Goal: Information Seeking & Learning: Learn about a topic

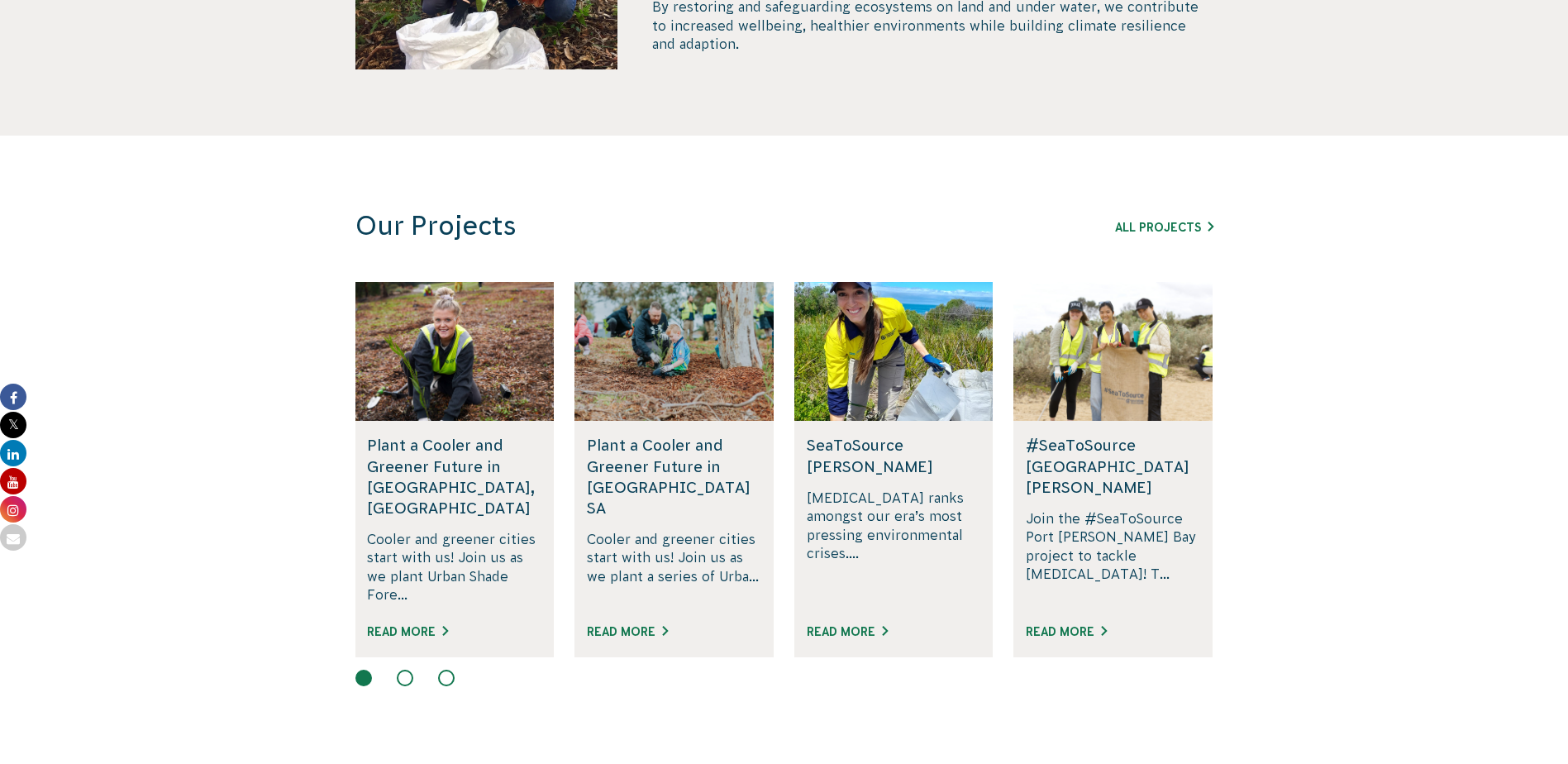
scroll to position [910, 0]
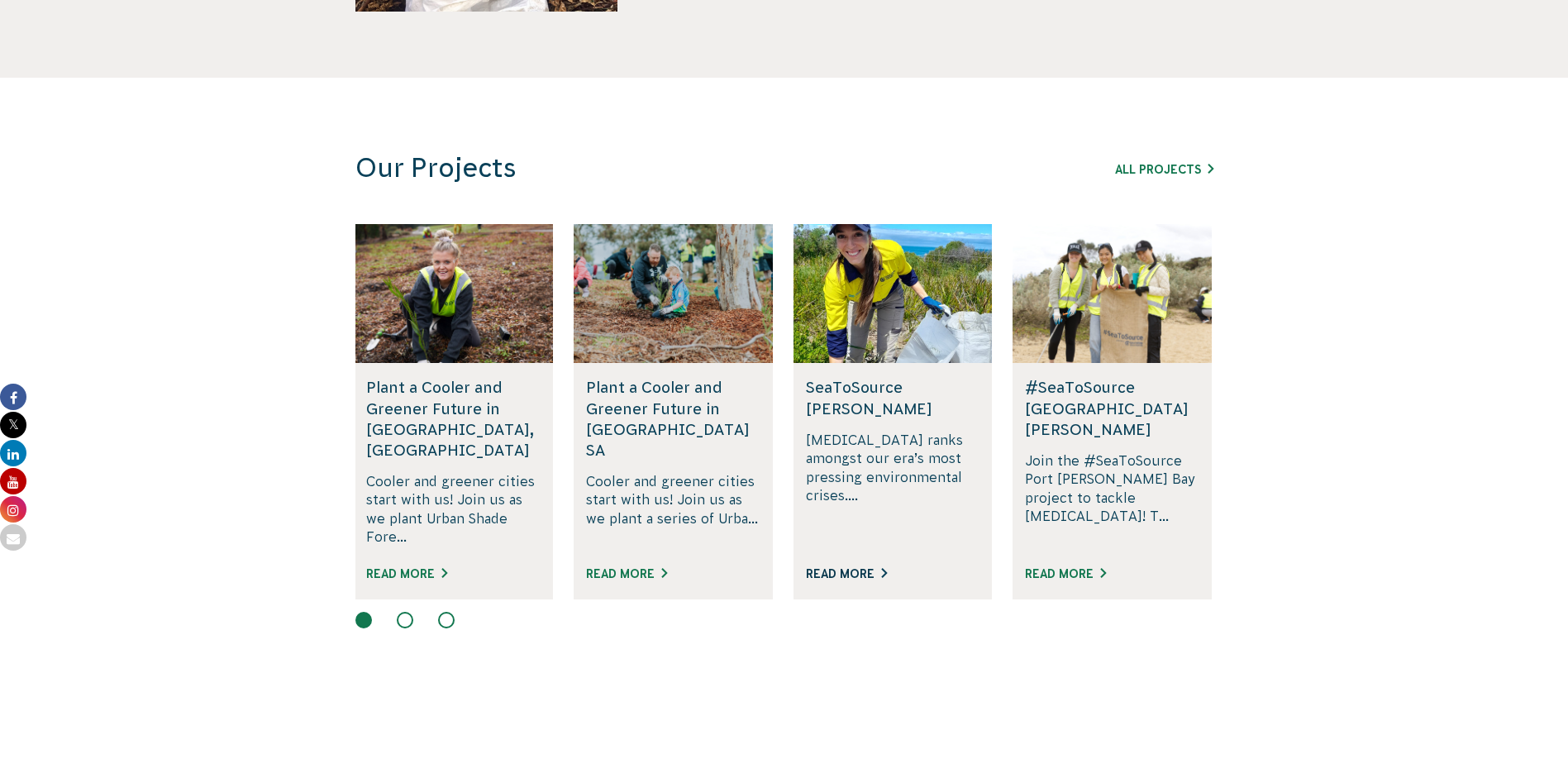
click at [850, 568] on link "Read More" at bounding box center [846, 574] width 81 height 13
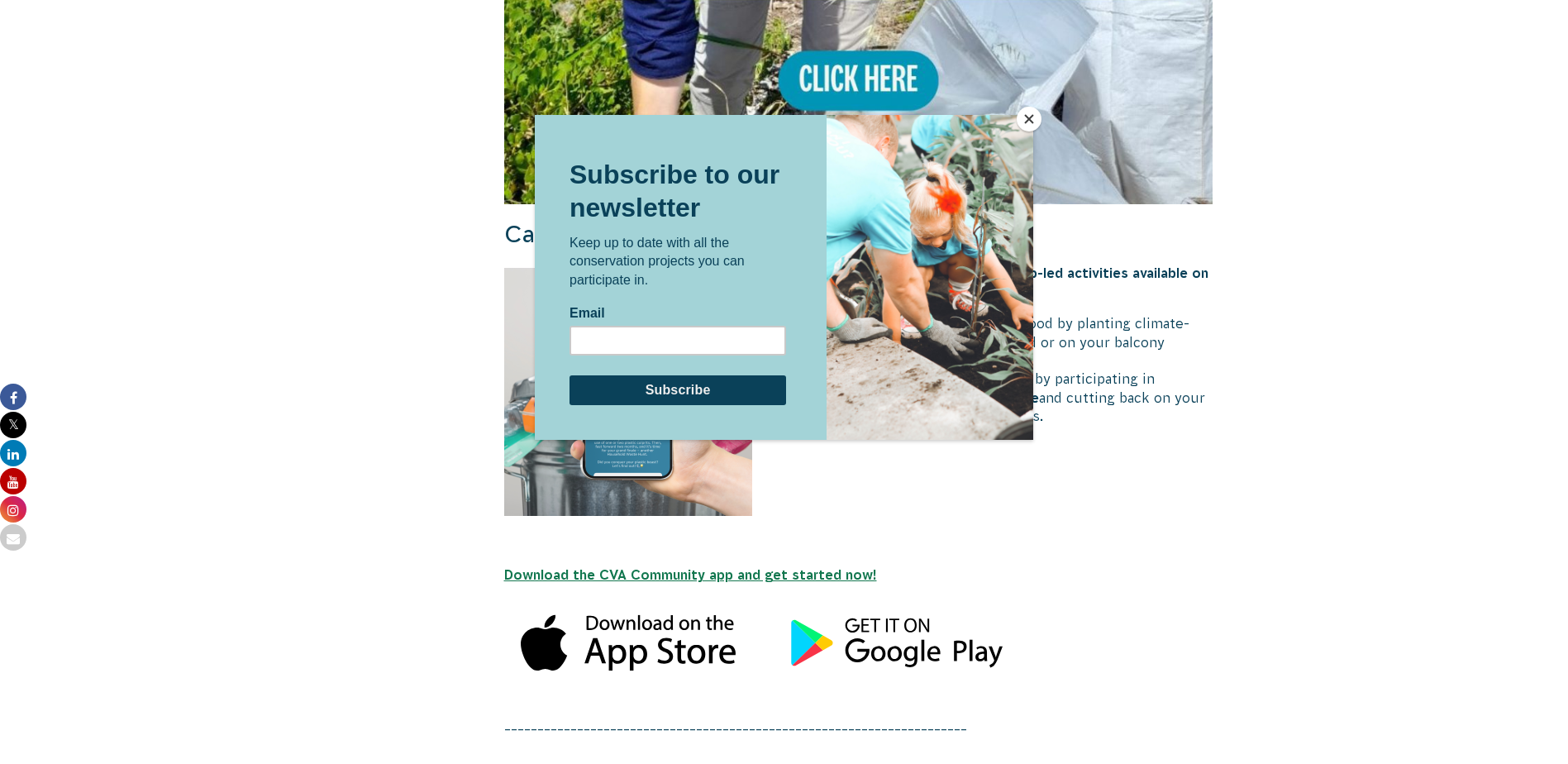
scroll to position [1571, 0]
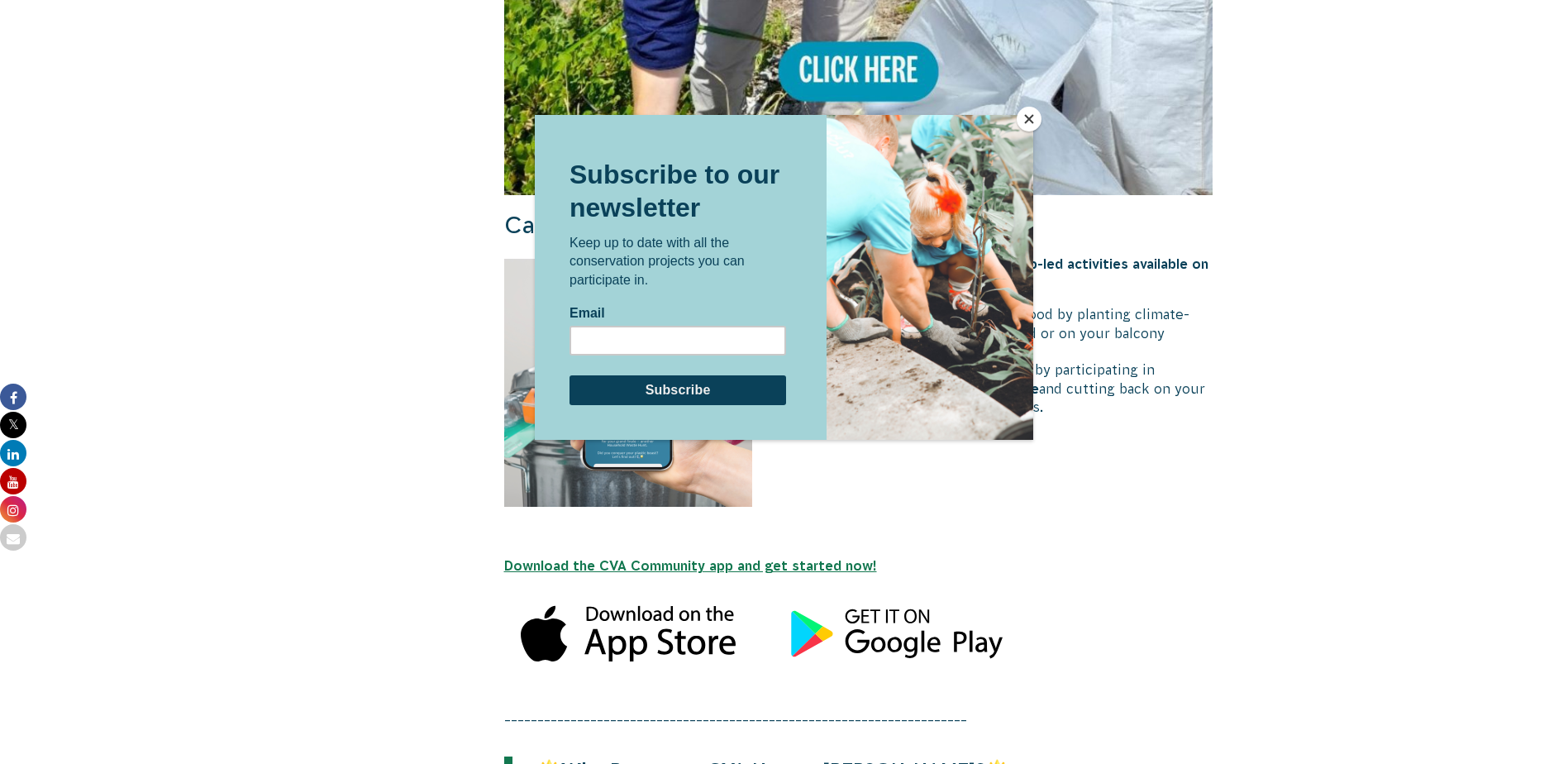
click at [1027, 117] on button "Close" at bounding box center [1029, 119] width 25 height 25
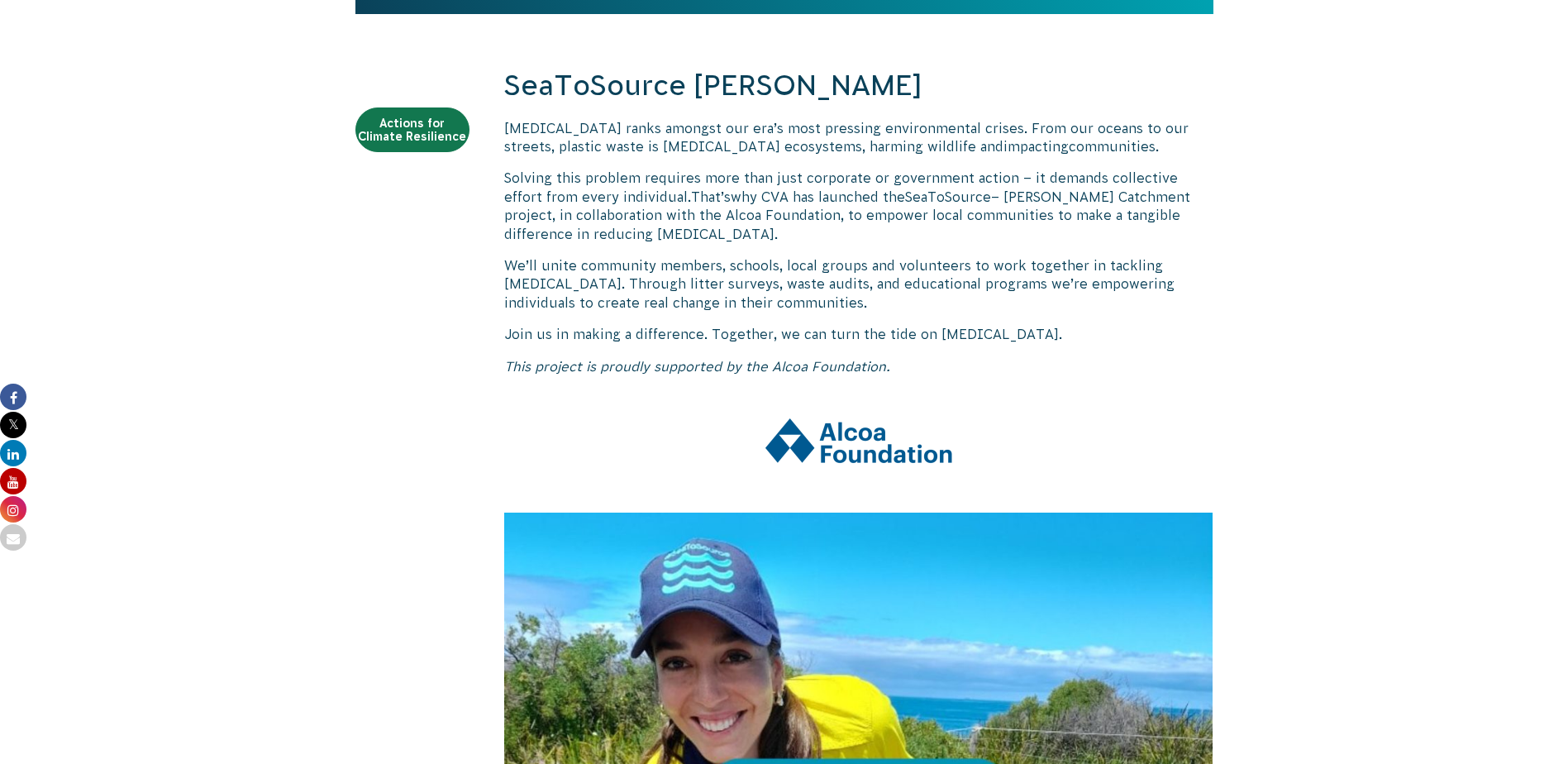
scroll to position [496, 0]
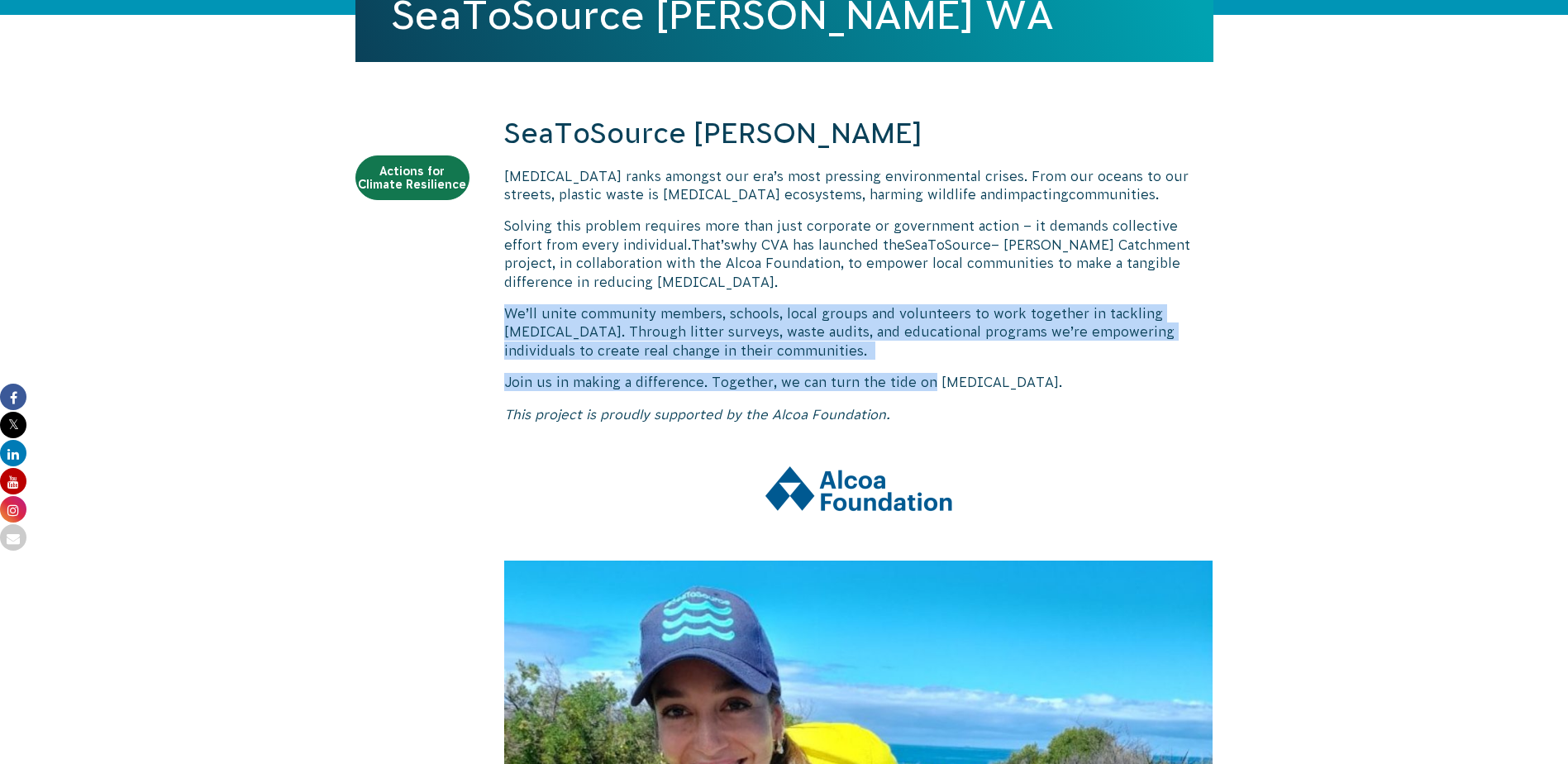
drag, startPoint x: 509, startPoint y: 317, endPoint x: 923, endPoint y: 377, distance: 418.3
drag, startPoint x: 923, startPoint y: 377, endPoint x: 787, endPoint y: 347, distance: 139.3
click at [787, 347] on p "We’ll unite community members, schools, local groups and volunteers to work tog…" at bounding box center [859, 332] width 709 height 55
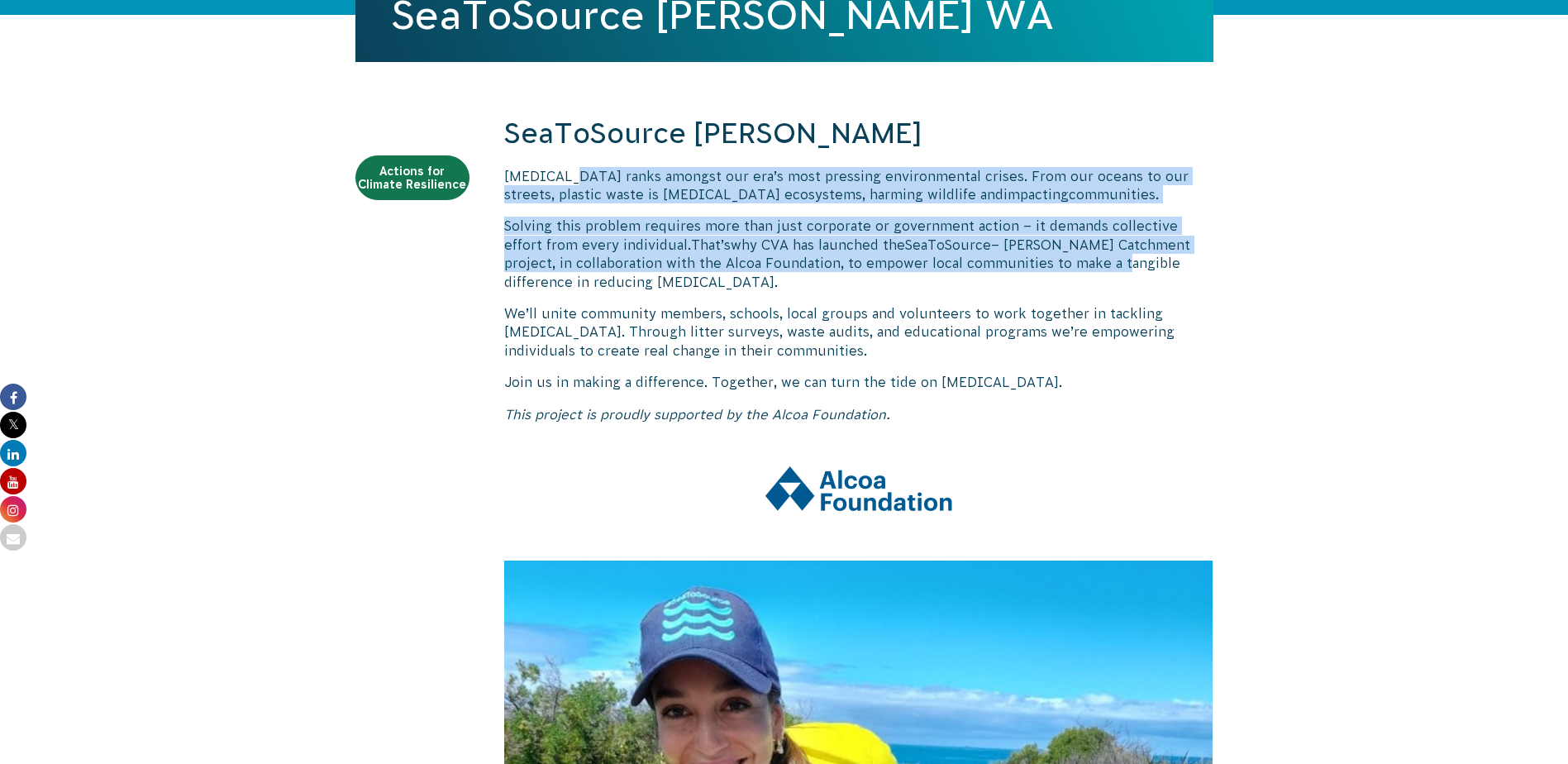
drag, startPoint x: 559, startPoint y: 173, endPoint x: 1054, endPoint y: 265, distance: 503.5
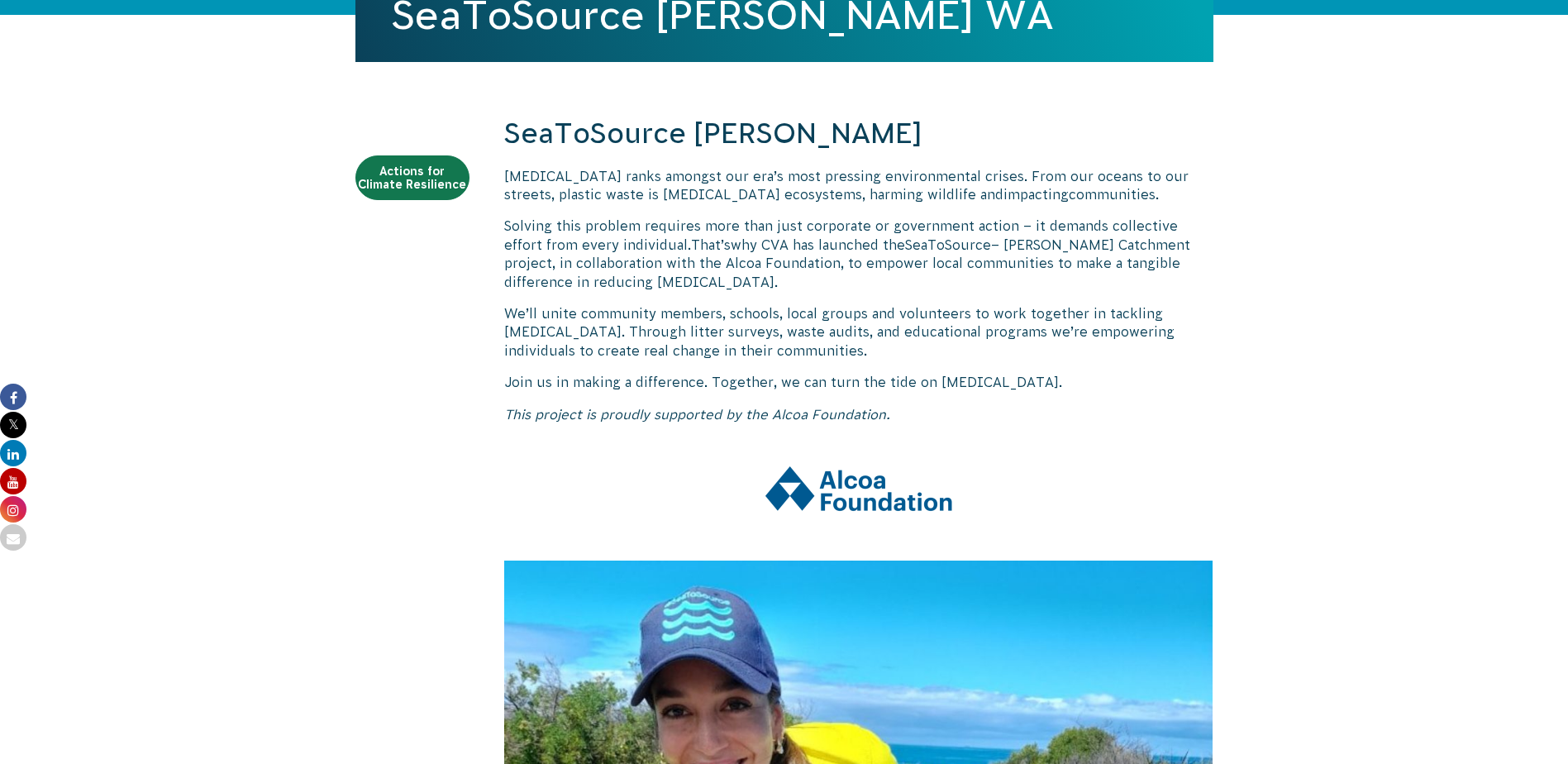
drag, startPoint x: 1054, startPoint y: 265, endPoint x: 931, endPoint y: 296, distance: 126.8
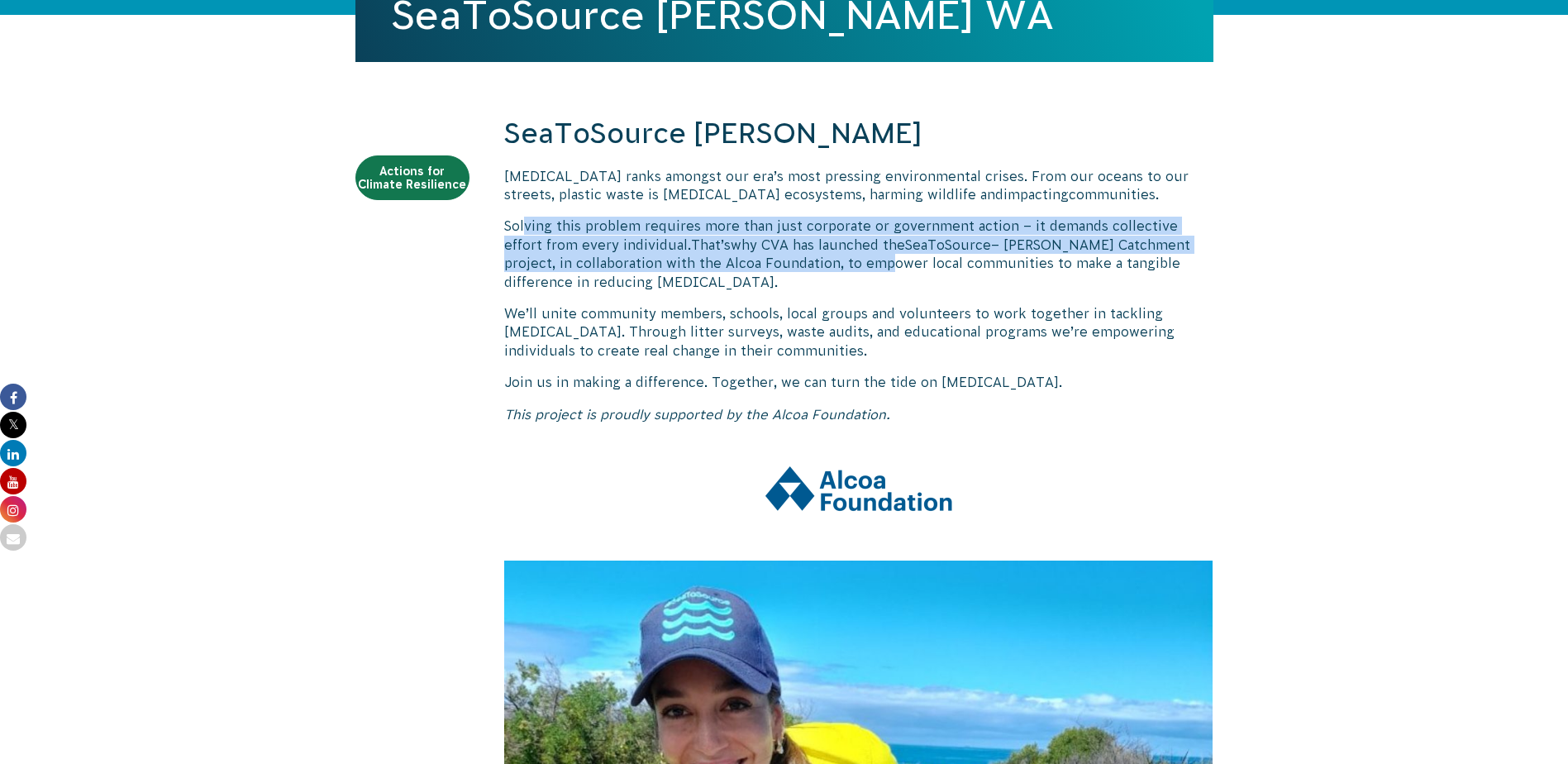
drag, startPoint x: 746, startPoint y: 231, endPoint x: 833, endPoint y: 262, distance: 92.4
click at [833, 262] on span "Solving this problem requires more than just corporate or government action – i…" at bounding box center [847, 253] width 686 height 70
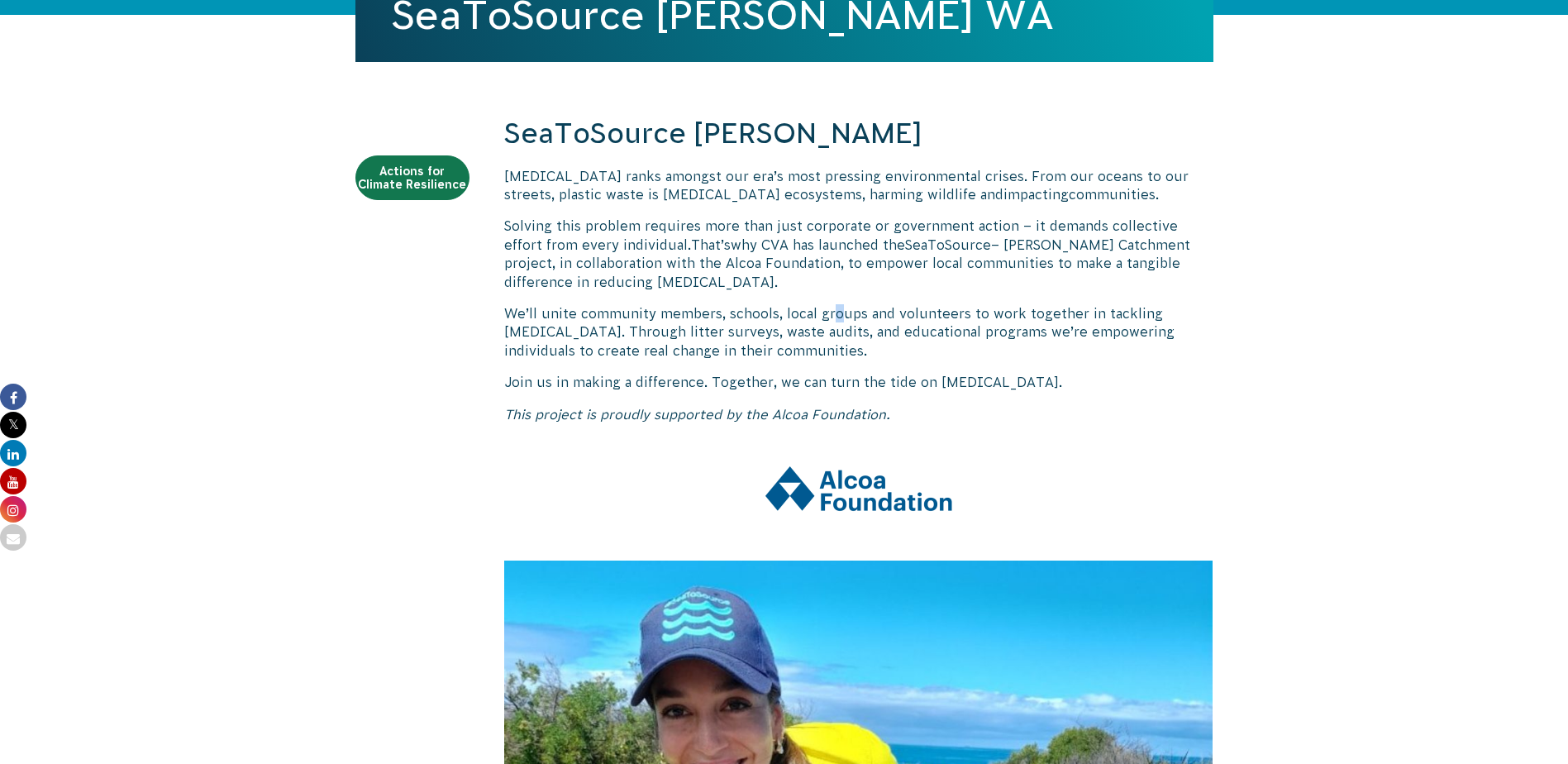
drag, startPoint x: 833, startPoint y: 262, endPoint x: 831, endPoint y: 293, distance: 31.1
click at [831, 313] on span "We’ll unite community members, schools, local groups and volunteers to work tog…" at bounding box center [839, 332] width 670 height 52
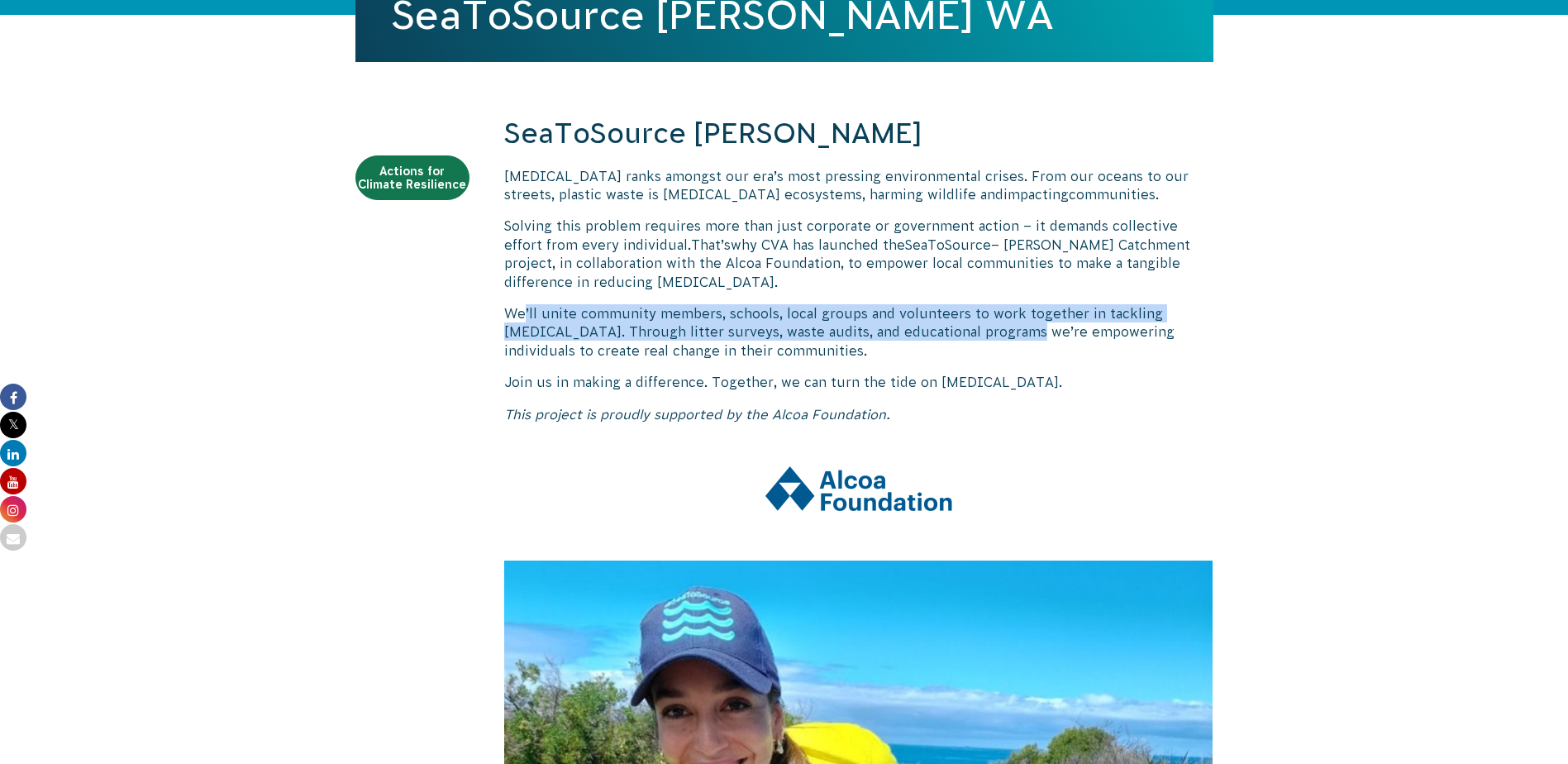
drag, startPoint x: 524, startPoint y: 321, endPoint x: 956, endPoint y: 339, distance: 432.4
click at [956, 339] on p "We’ll unite community members, schools, local groups and volunteers to work tog…" at bounding box center [859, 332] width 709 height 55
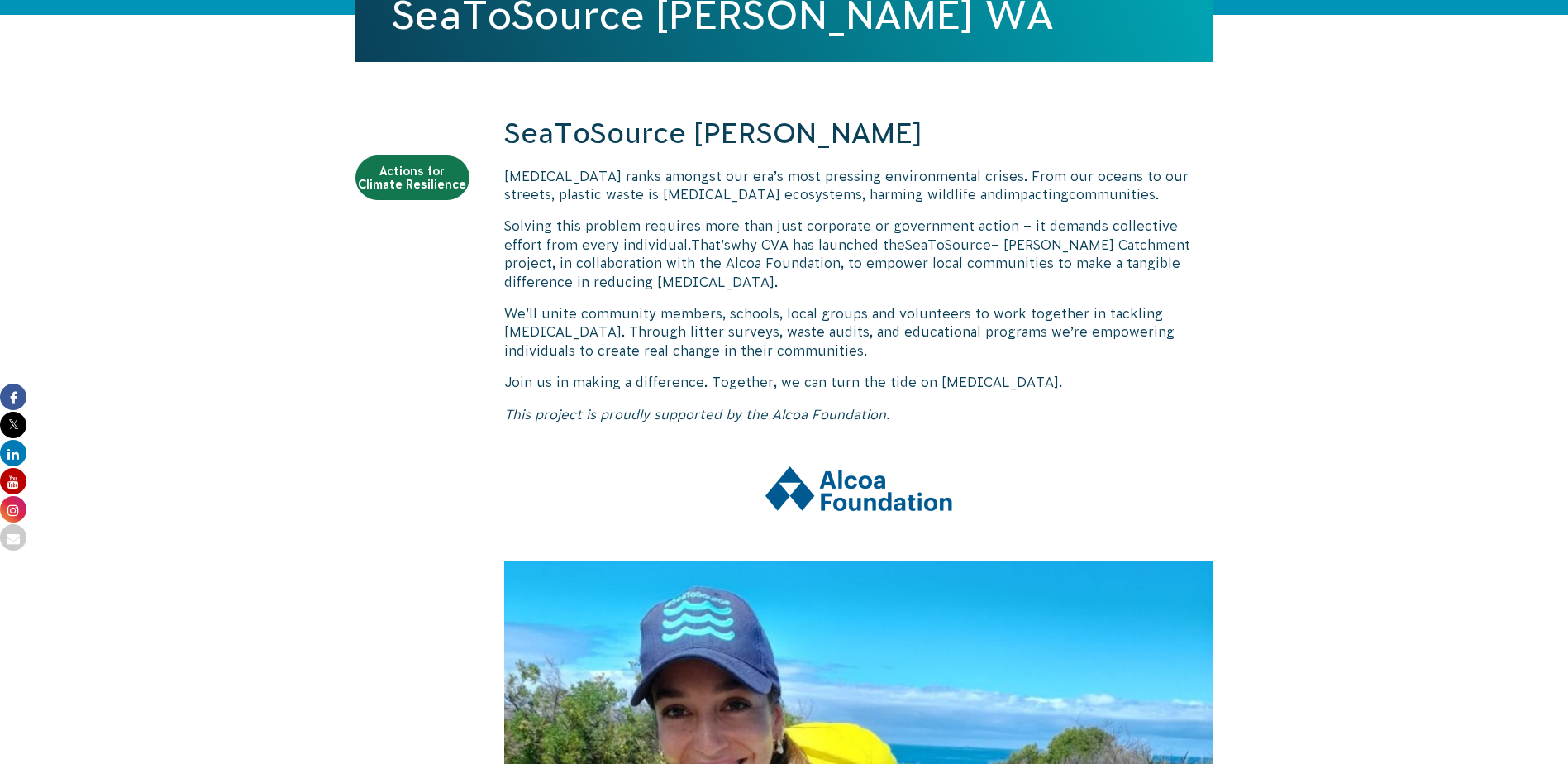
drag, startPoint x: 956, startPoint y: 339, endPoint x: 831, endPoint y: 349, distance: 125.4
click at [825, 352] on p "We’ll unite community members, schools, local groups and volunteers to work tog…" at bounding box center [859, 332] width 709 height 55
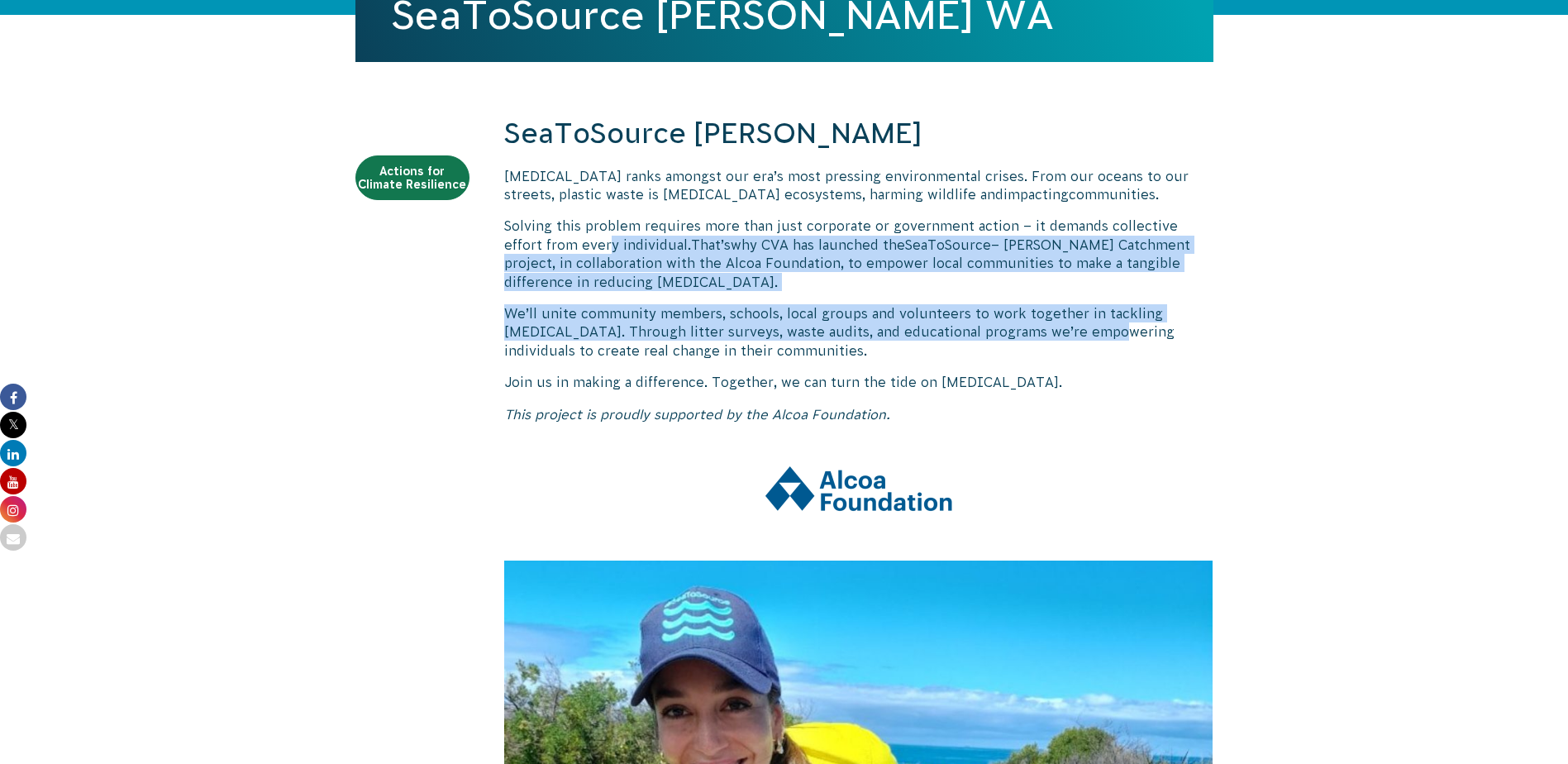
drag, startPoint x: 566, startPoint y: 239, endPoint x: 1036, endPoint y: 344, distance: 481.6
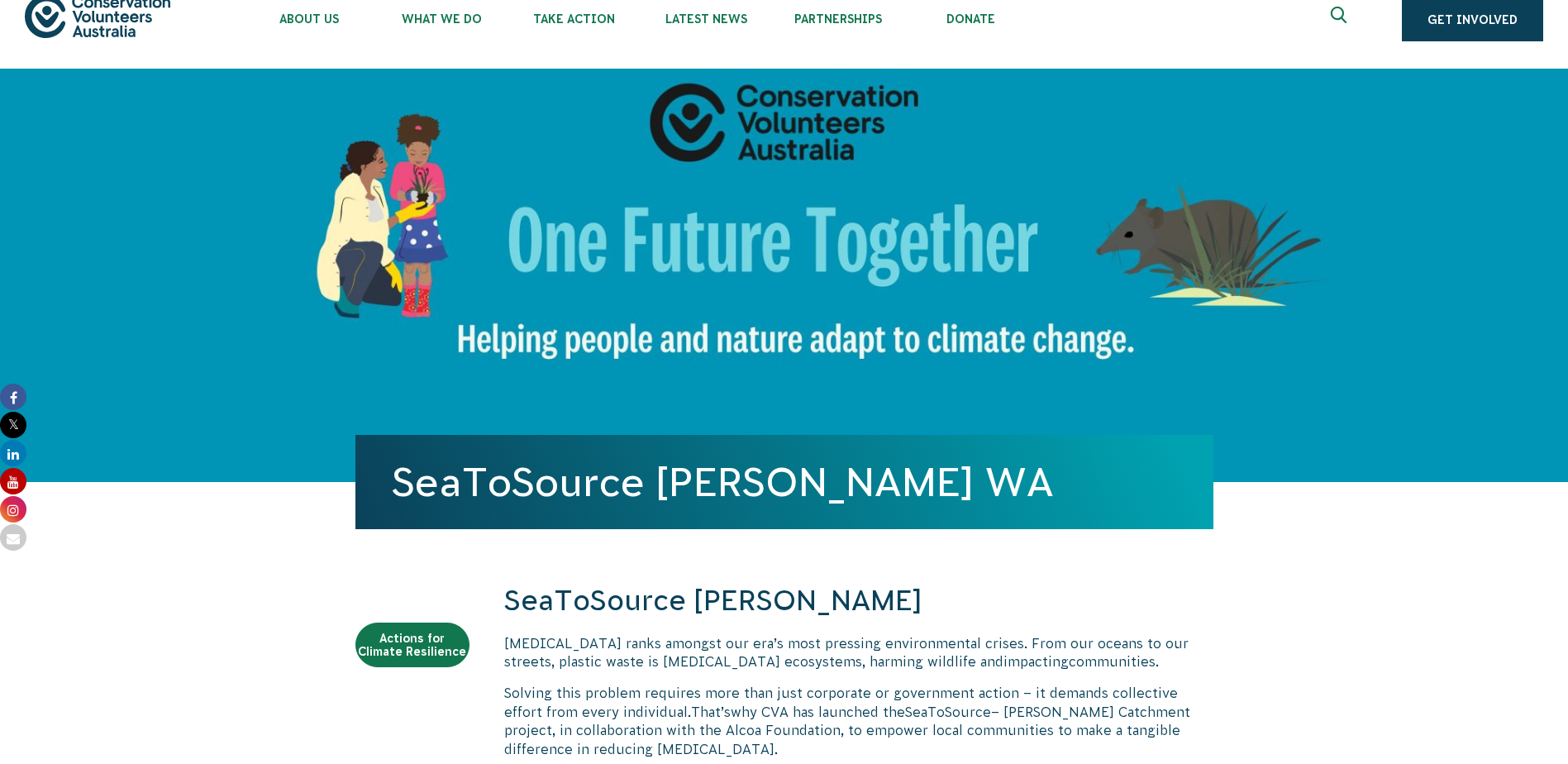
scroll to position [0, 0]
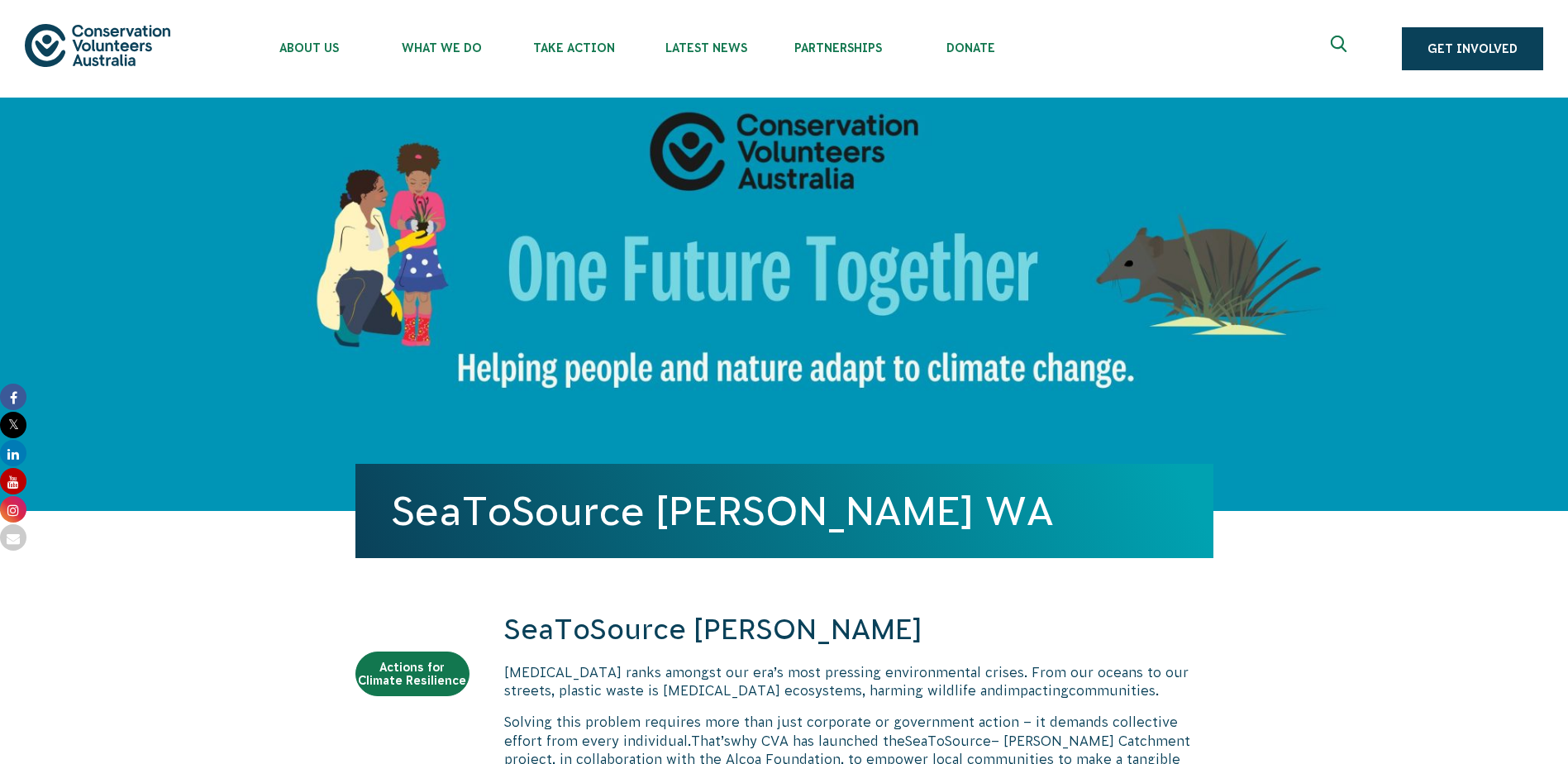
click at [128, 32] on img at bounding box center [97, 45] width 145 height 42
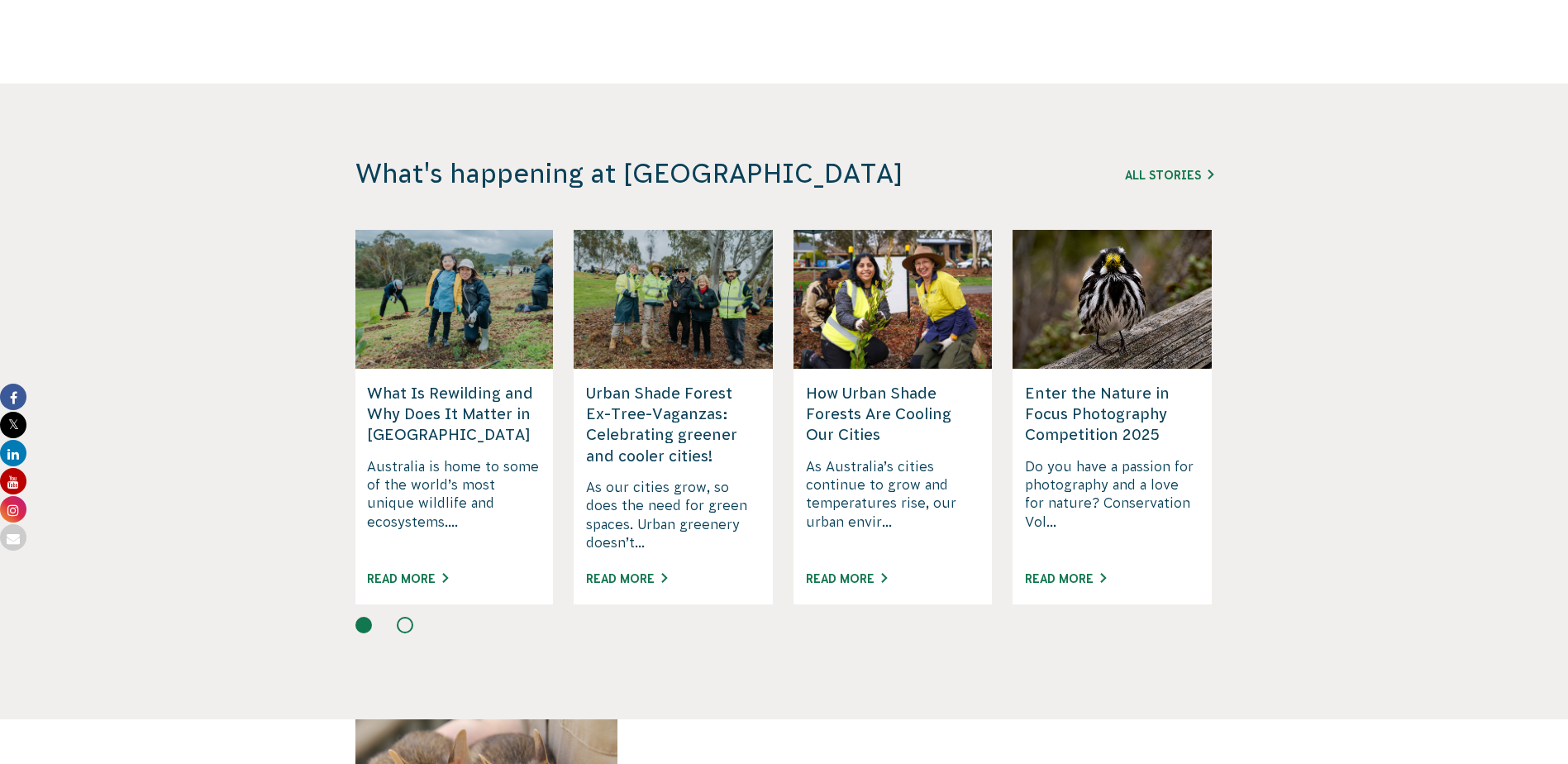
scroll to position [3556, 0]
